Goal: Navigation & Orientation: Understand site structure

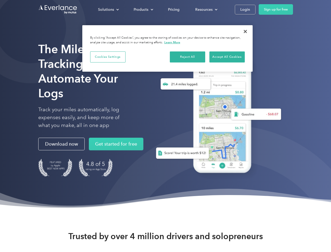
click at [108, 9] on div "Solutions" at bounding box center [106, 9] width 16 height 7
click at [143, 9] on div "Products" at bounding box center [141, 9] width 15 height 7
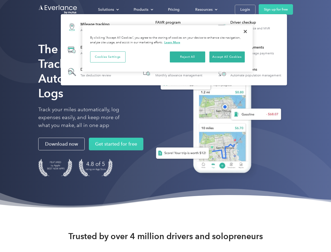
click at [206, 9] on div "Resources" at bounding box center [203, 9] width 17 height 7
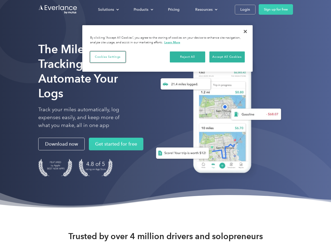
click at [108, 57] on button "Cookies Settings" at bounding box center [107, 56] width 35 height 11
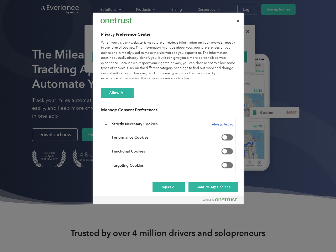
click at [188, 57] on div "When you visit any website, it may store or retrieve information on your browse…" at bounding box center [168, 60] width 134 height 41
click at [227, 57] on div "When you visit any website, it may store or retrieve information on your browse…" at bounding box center [168, 60] width 134 height 41
click at [245, 31] on div at bounding box center [168, 126] width 336 height 252
